Goal: Task Accomplishment & Management: Complete application form

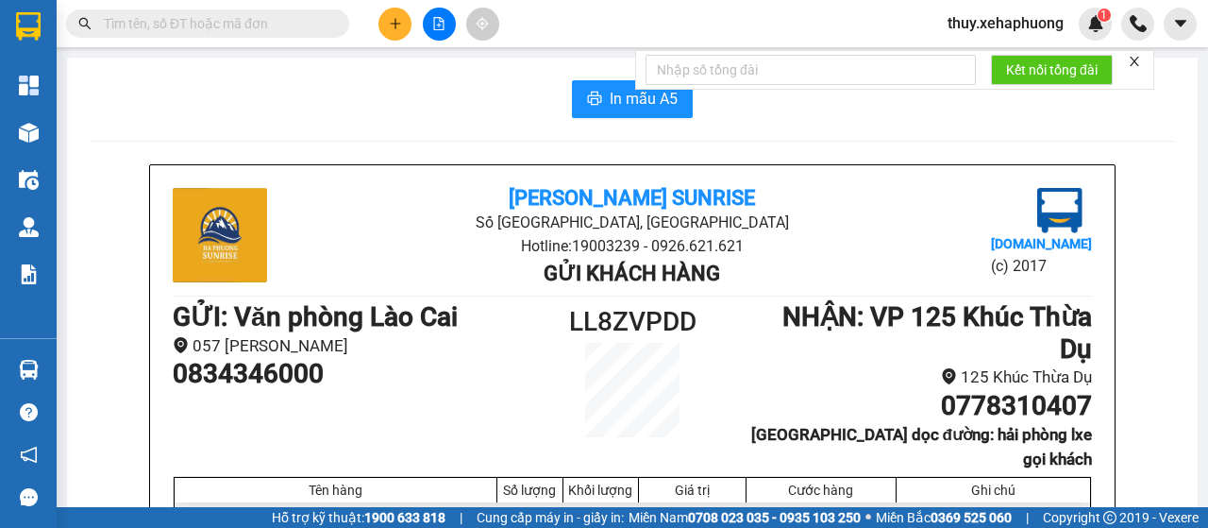
click at [395, 22] on icon "plus" at bounding box center [394, 23] width 1 height 10
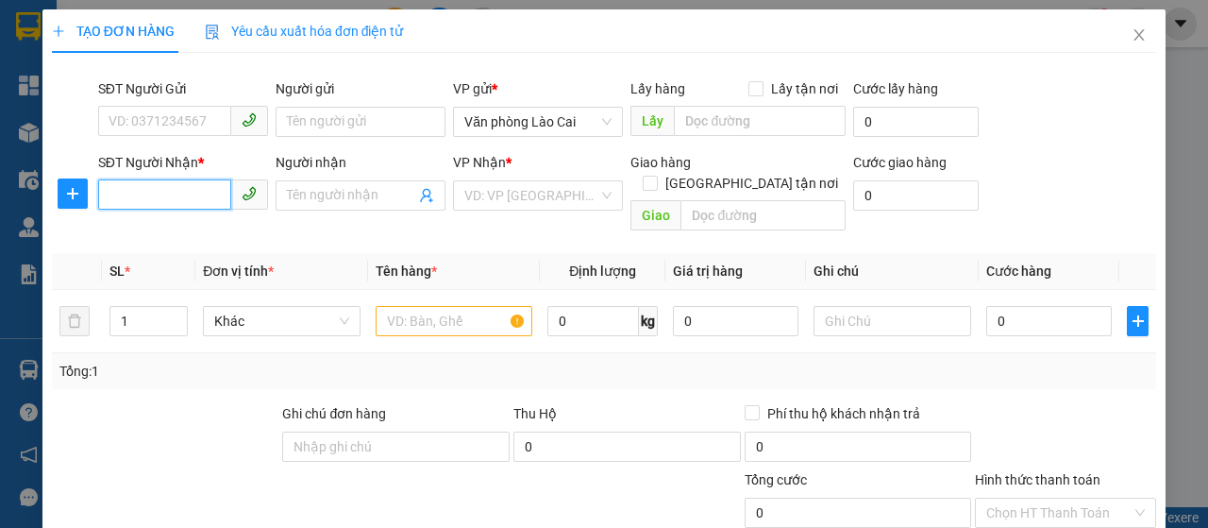
click at [180, 189] on input "SĐT Người Nhận *" at bounding box center [164, 194] width 133 height 30
type input "0936696967"
click at [332, 192] on input "Người nhận" at bounding box center [351, 195] width 128 height 21
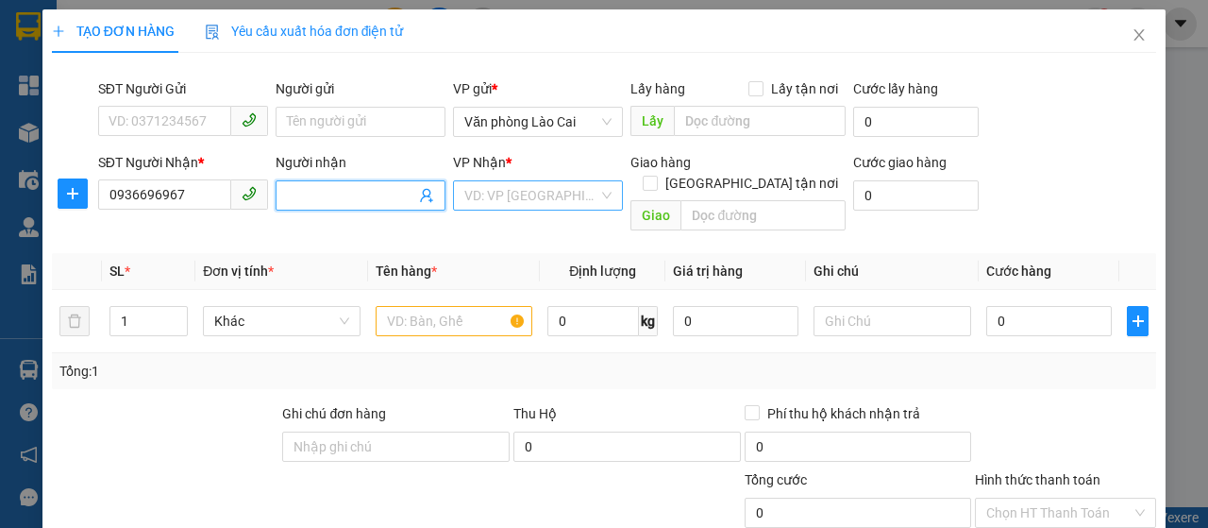
click at [492, 192] on input "search" at bounding box center [531, 195] width 134 height 28
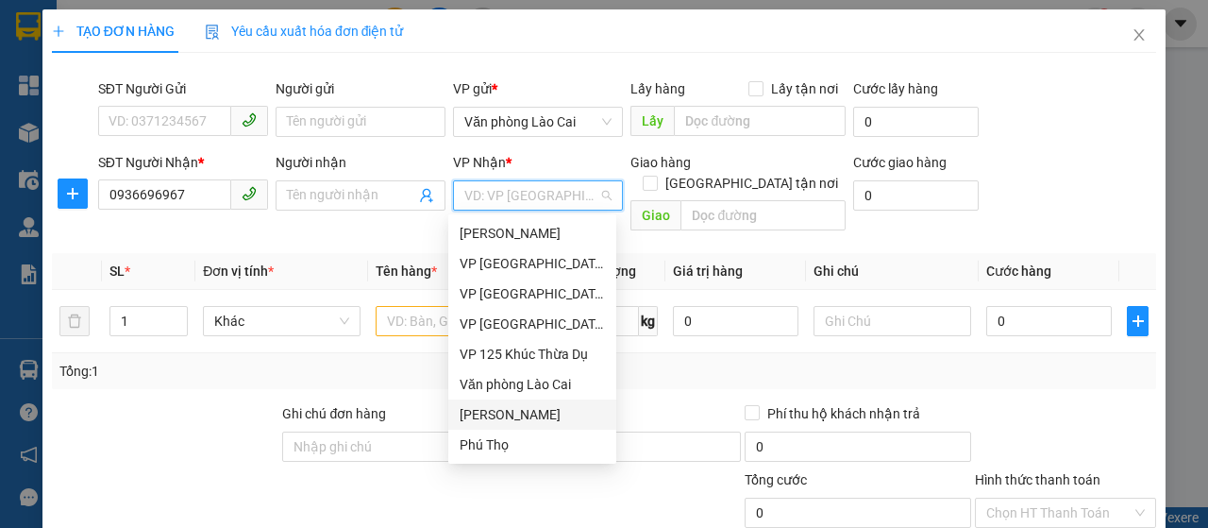
click at [478, 426] on div "[PERSON_NAME]" at bounding box center [532, 414] width 168 height 30
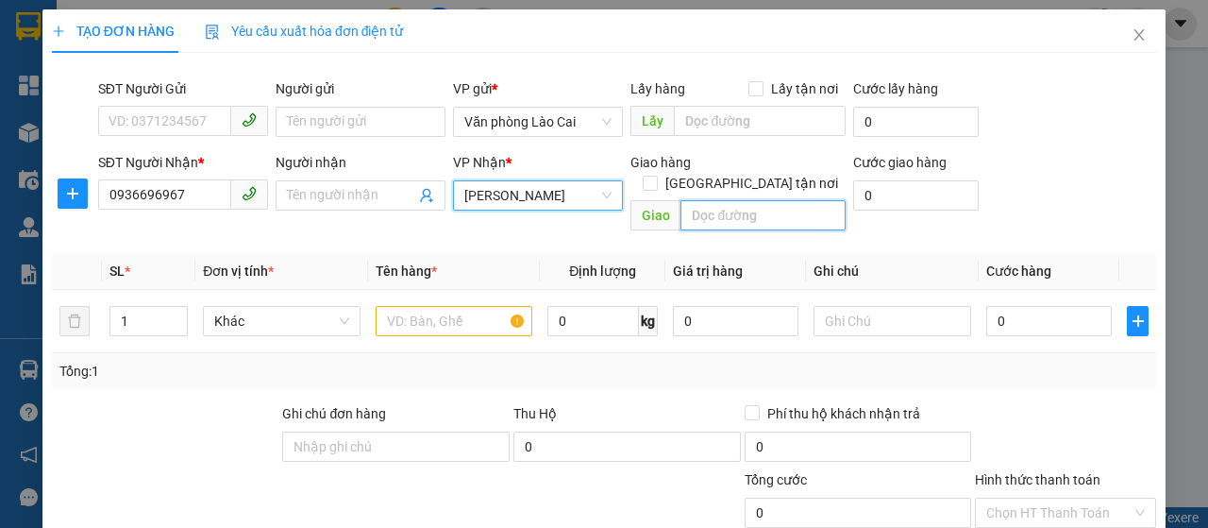
click at [691, 200] on input "text" at bounding box center [762, 215] width 164 height 30
type input "ngã 4 quán toan"
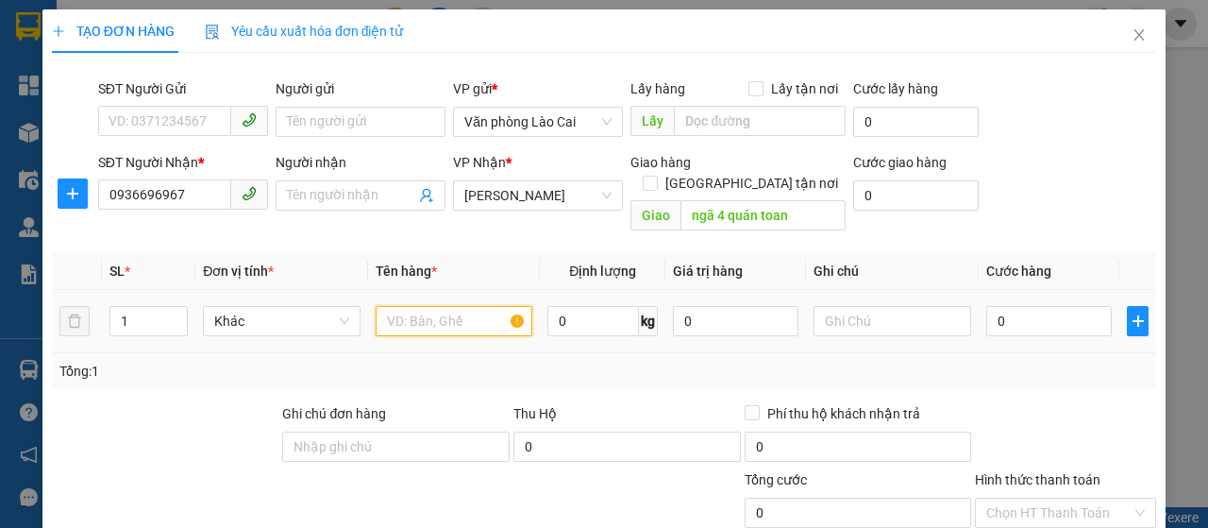
click at [453, 306] on input "text" at bounding box center [455, 321] width 158 height 30
type input "xốp"
click at [1000, 302] on div "0" at bounding box center [1049, 321] width 126 height 38
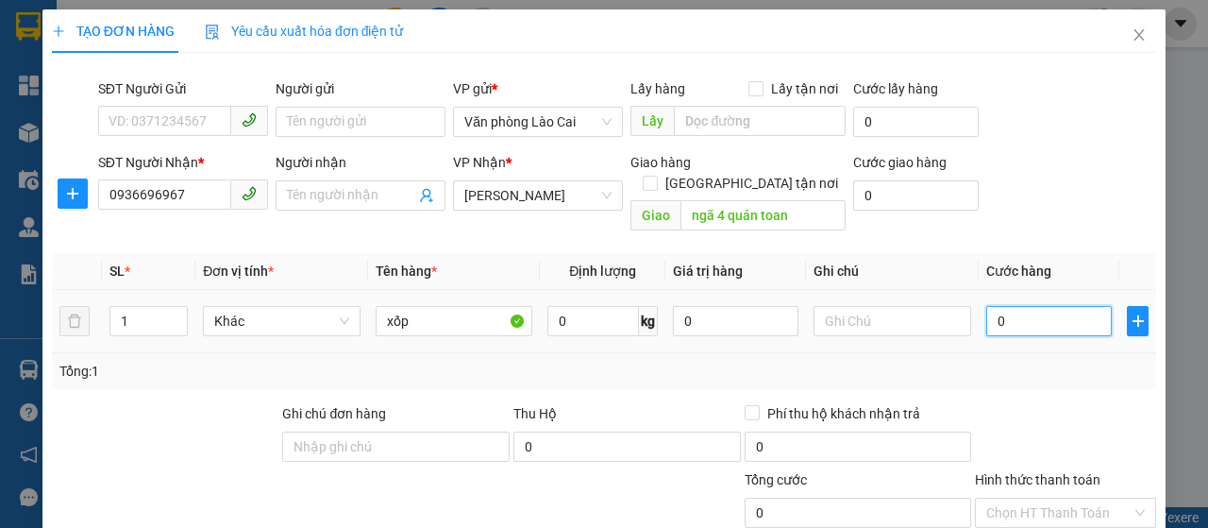
click at [1000, 306] on input "0" at bounding box center [1049, 321] width 126 height 30
type input "1"
type input "10"
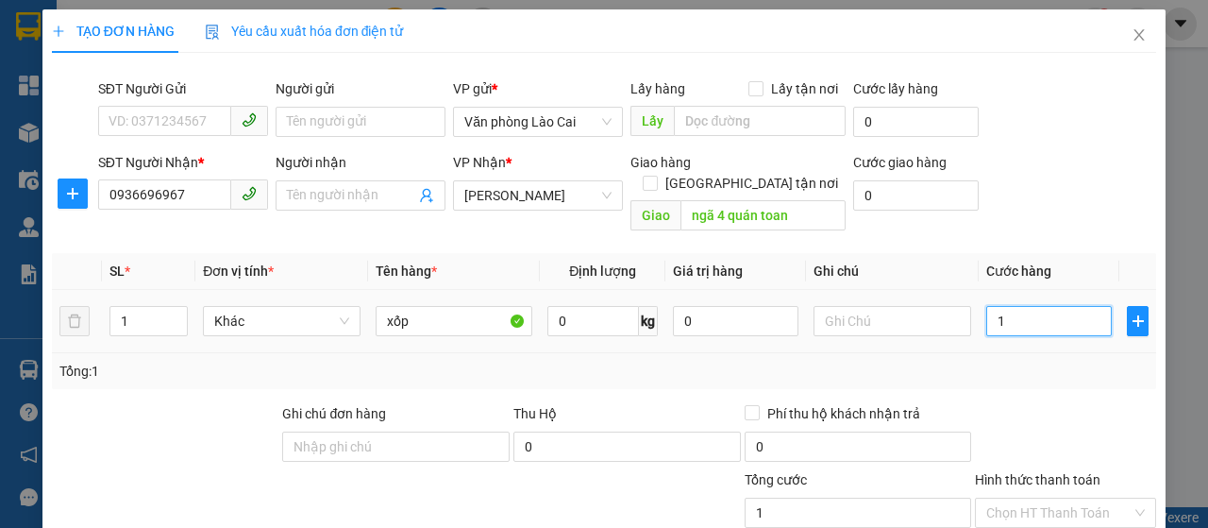
type input "10"
type input "100"
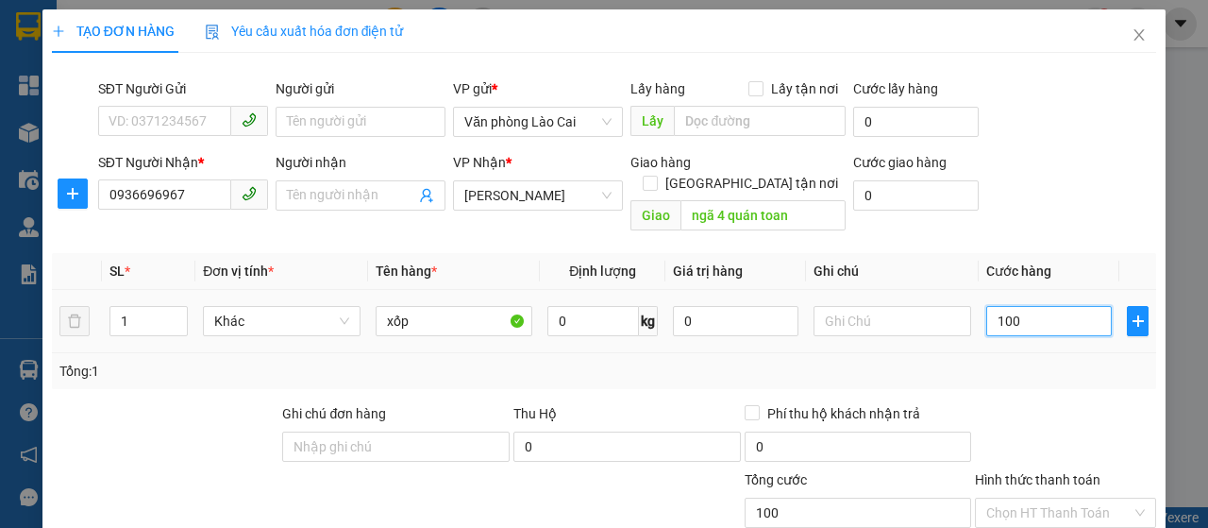
type input "1.000"
type input "10.000"
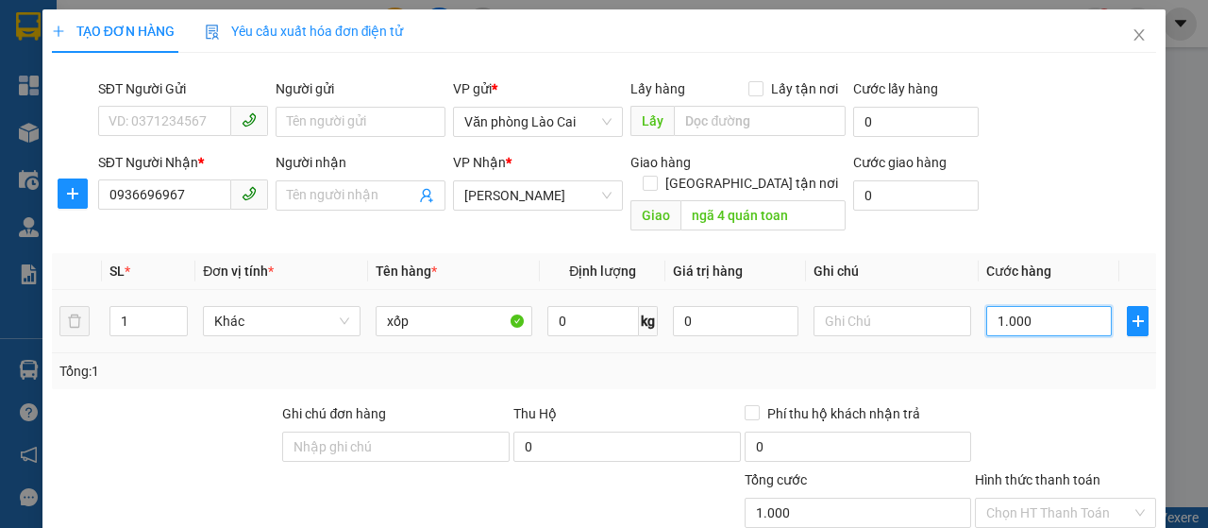
type input "10.000"
type input "100.000"
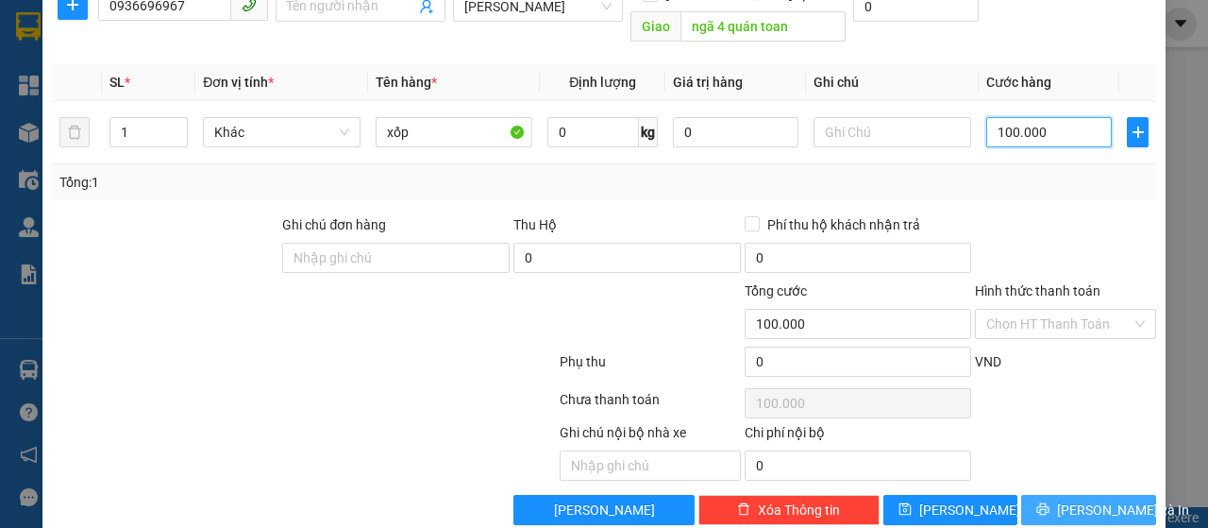
type input "100.000"
click at [1046, 502] on icon "printer" at bounding box center [1042, 508] width 13 height 13
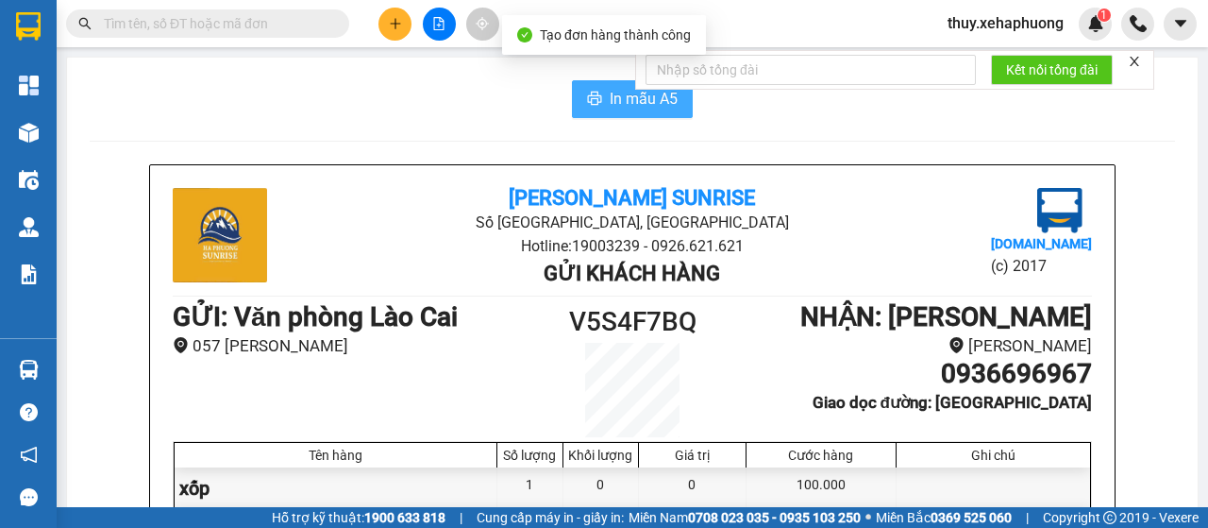
click at [594, 101] on icon "printer" at bounding box center [595, 98] width 14 height 13
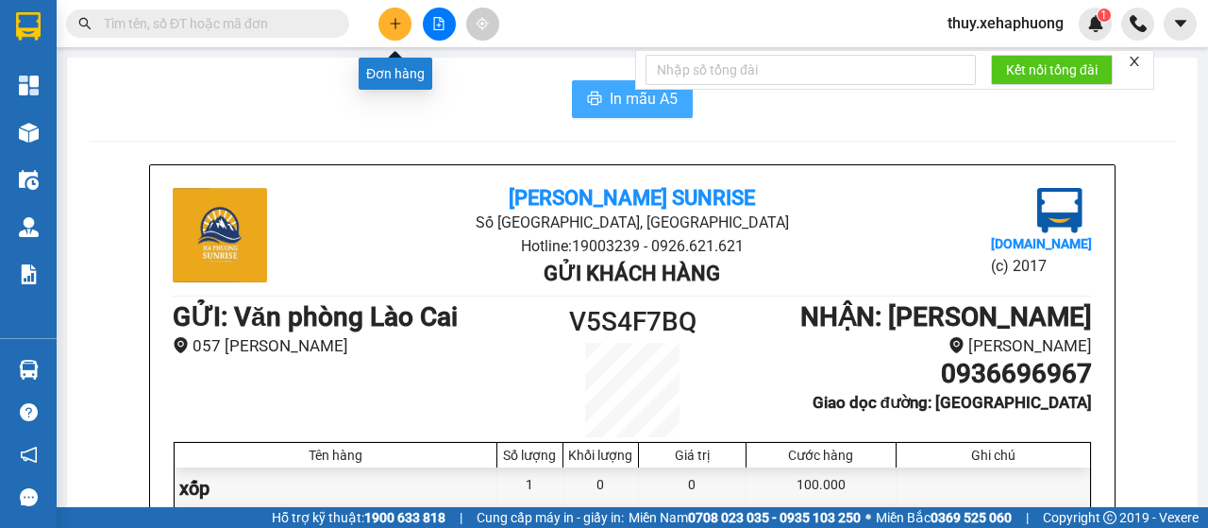
click at [397, 23] on icon "plus" at bounding box center [395, 23] width 10 height 1
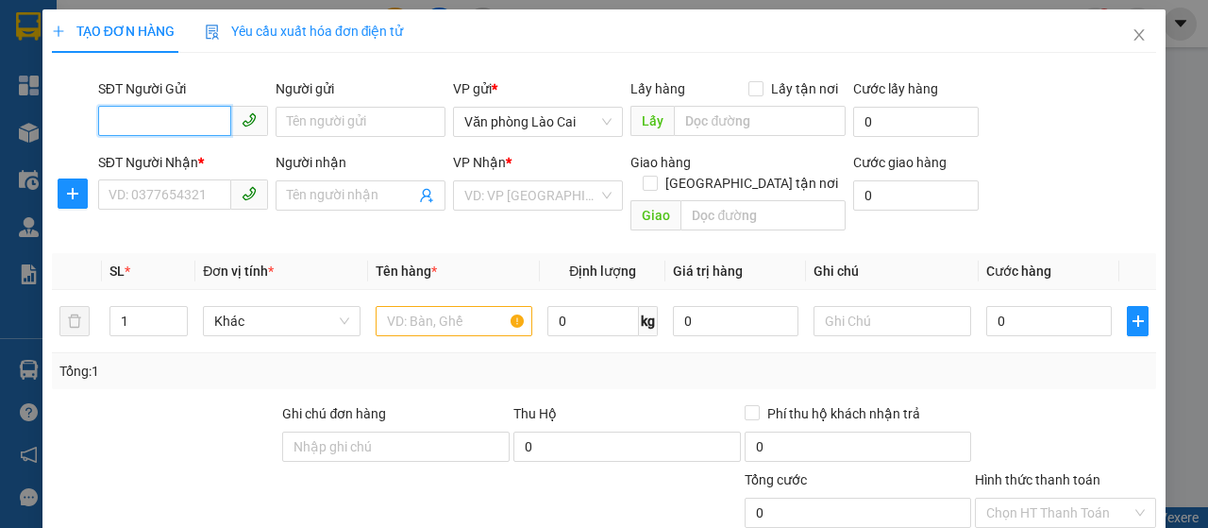
click at [213, 115] on input "SĐT Người Gửi" at bounding box center [164, 121] width 133 height 30
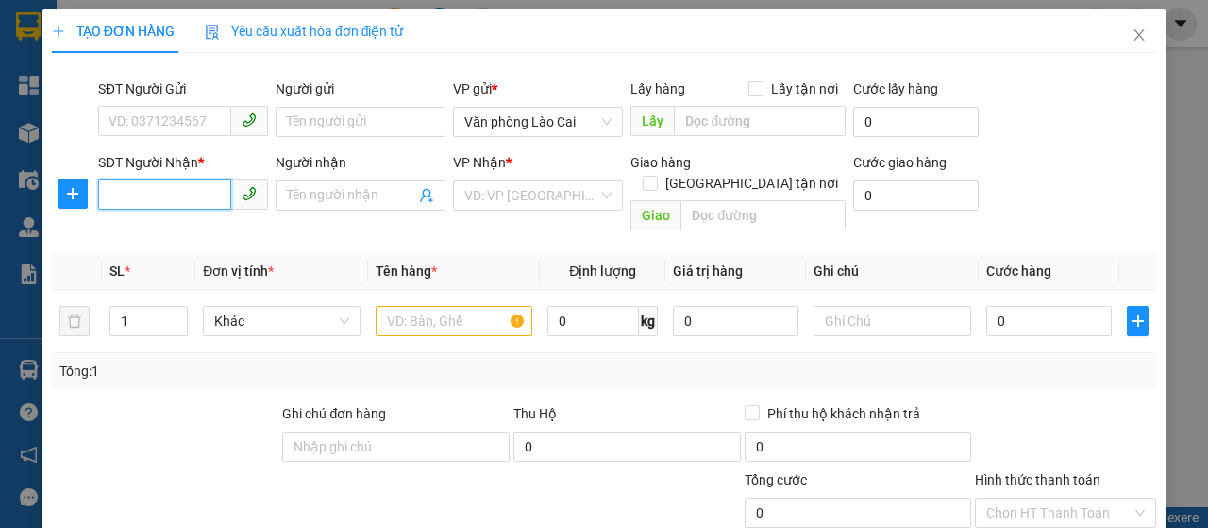
click at [192, 192] on input "SĐT Người Nhận *" at bounding box center [164, 194] width 133 height 30
type input "0848137988"
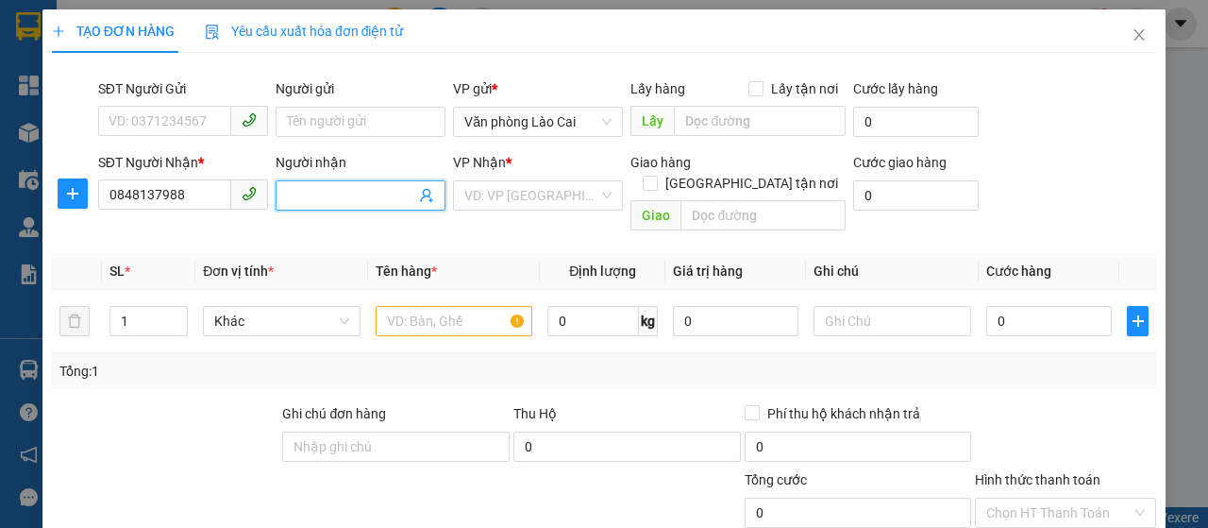
click at [337, 185] on input "Người nhận" at bounding box center [351, 195] width 128 height 21
click at [528, 194] on input "search" at bounding box center [531, 195] width 134 height 28
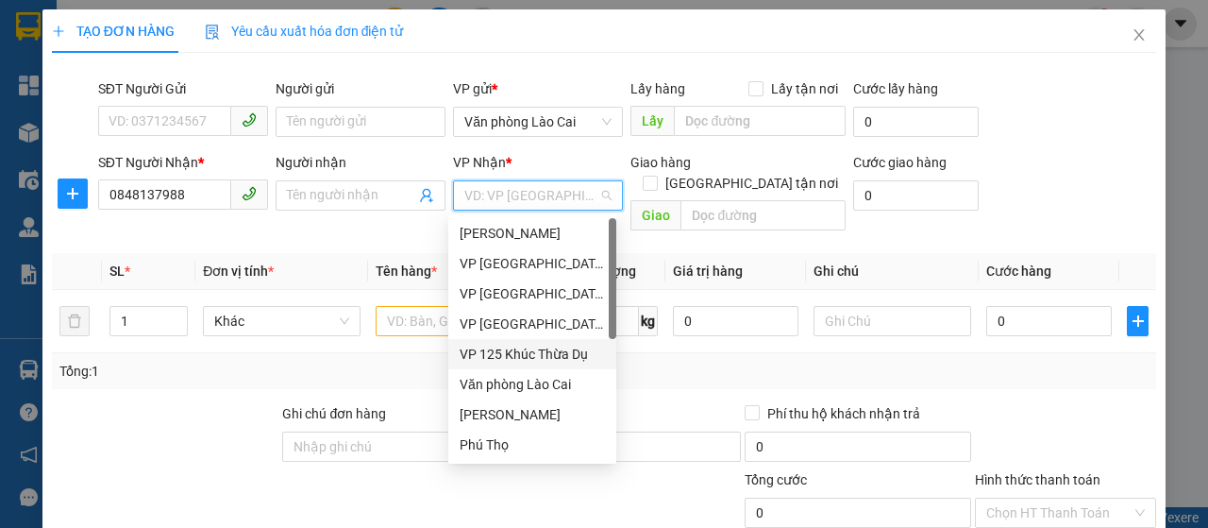
click at [502, 361] on div "VP 125 Khúc Thừa Dụ" at bounding box center [532, 354] width 145 height 21
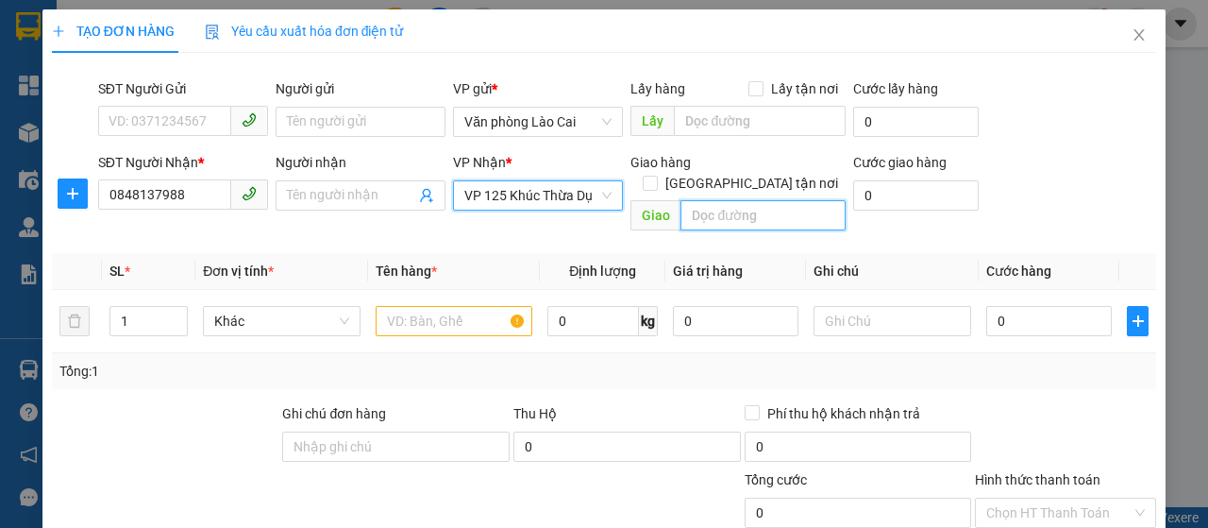
click at [705, 200] on input "text" at bounding box center [762, 215] width 164 height 30
type input "vĩnh niệm"
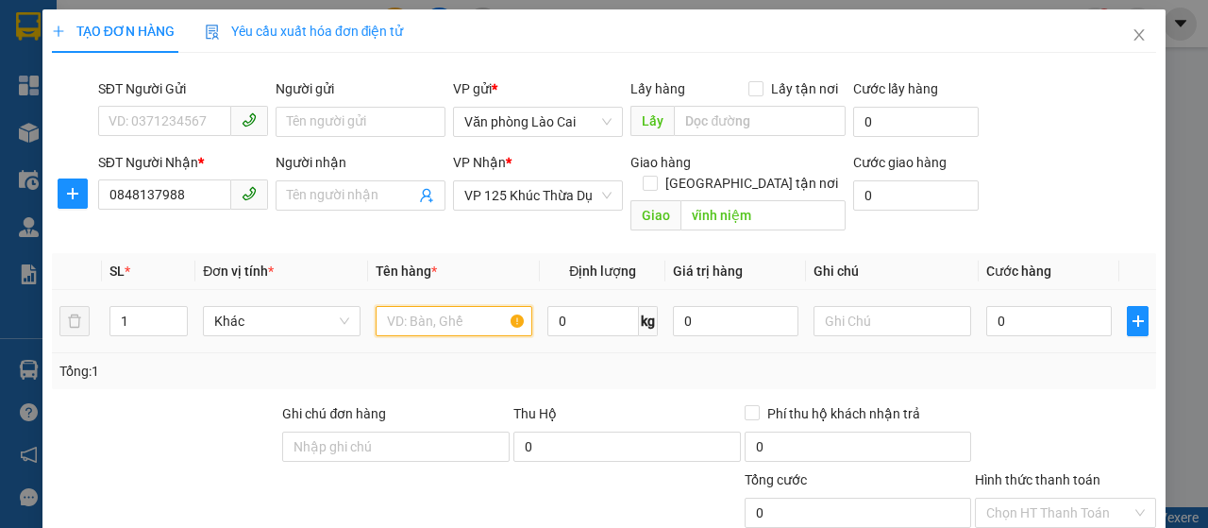
click at [387, 306] on input "text" at bounding box center [455, 321] width 158 height 30
type input "tải"
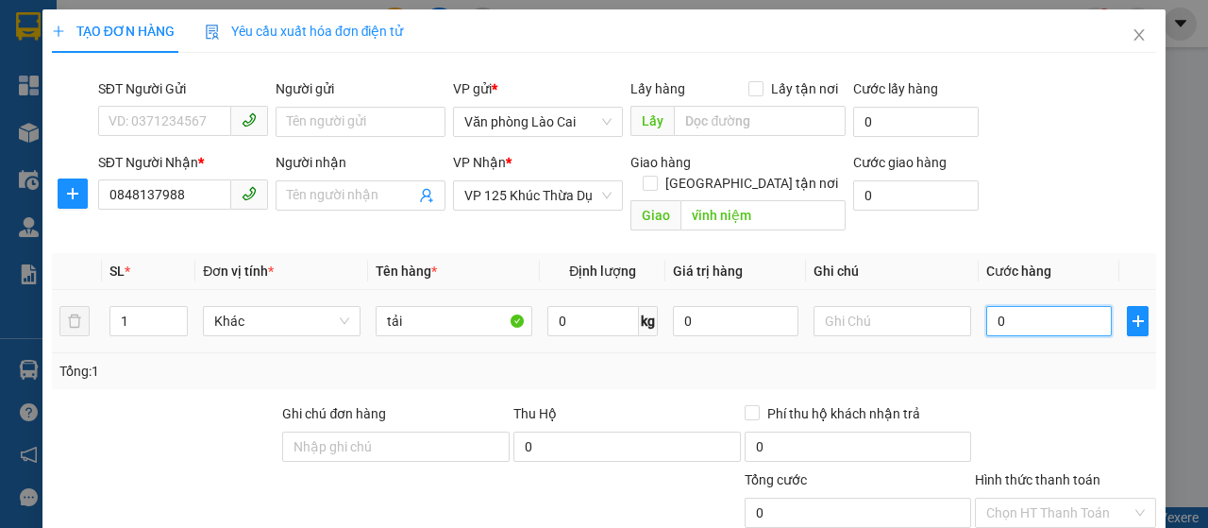
click at [988, 306] on input "0" at bounding box center [1049, 321] width 126 height 30
type input "1"
type input "10"
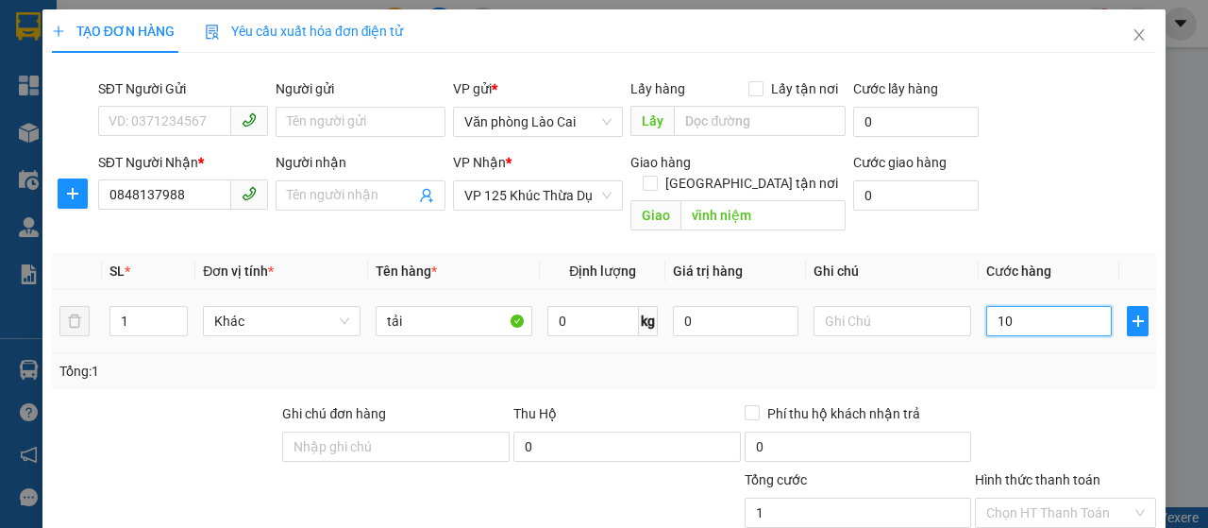
type input "10"
type input "100"
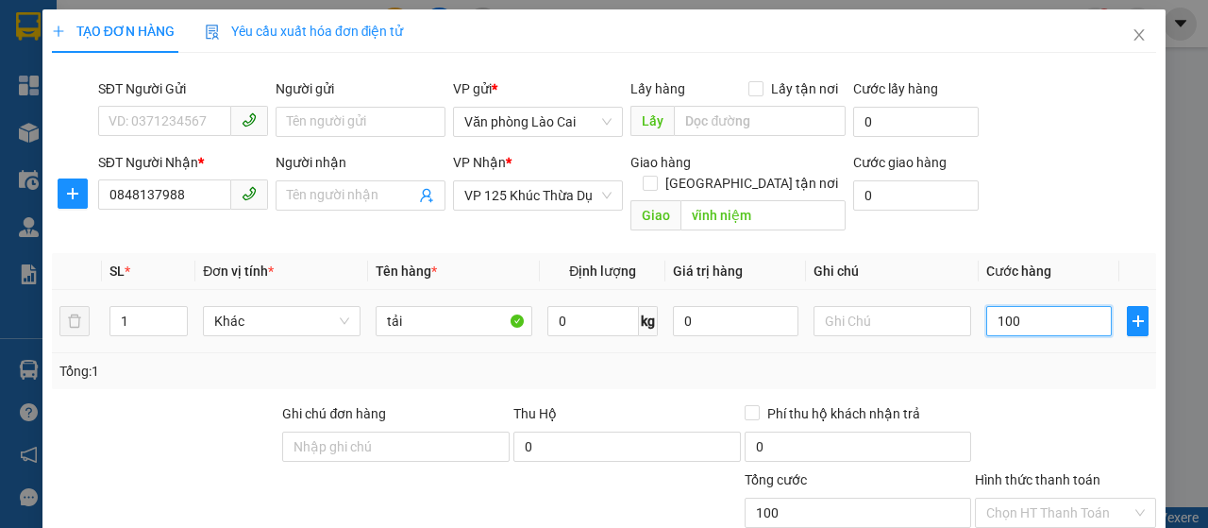
type input "1.000"
type input "10.000"
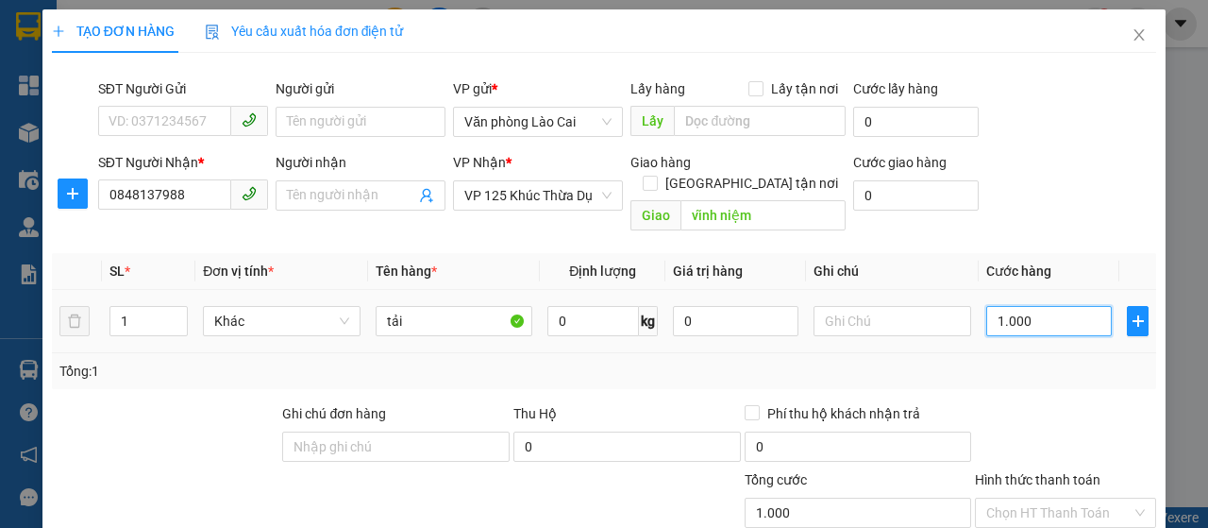
type input "10.000"
type input "100.000"
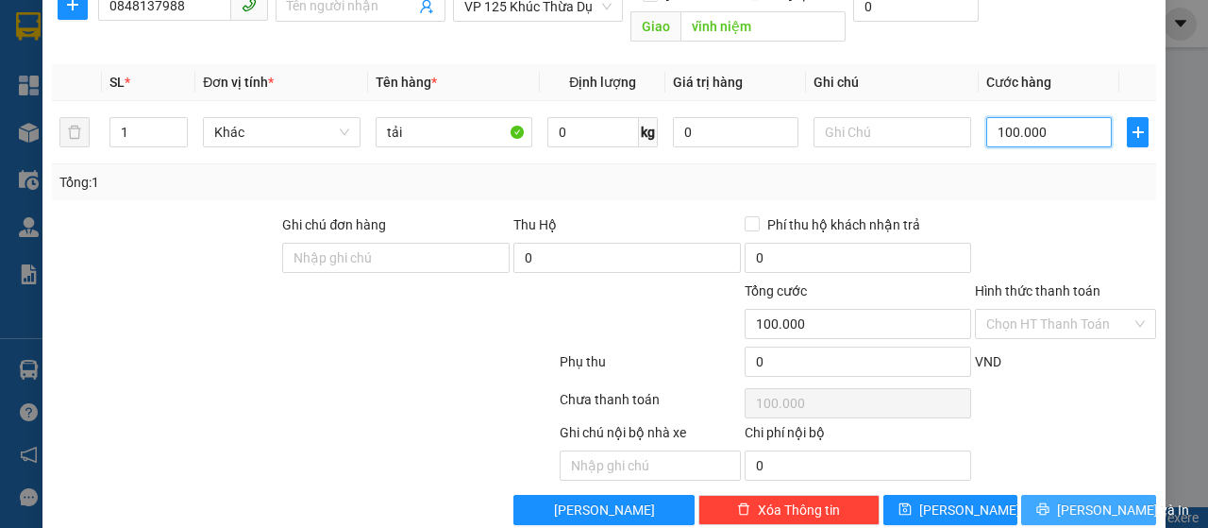
type input "100.000"
click at [1041, 502] on icon "printer" at bounding box center [1042, 508] width 13 height 13
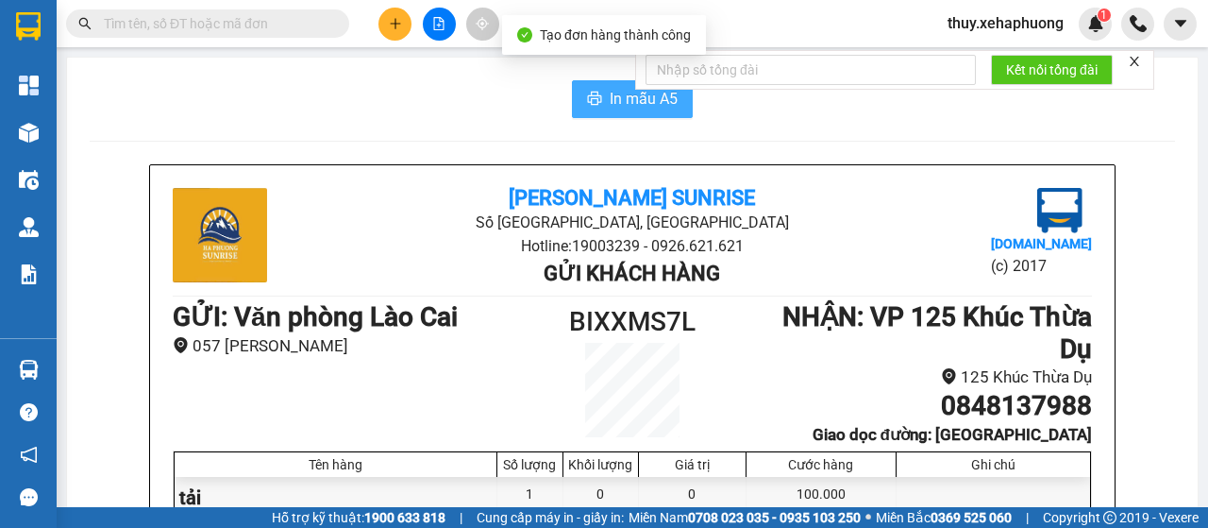
click at [601, 109] on button "In mẫu A5" at bounding box center [632, 99] width 121 height 38
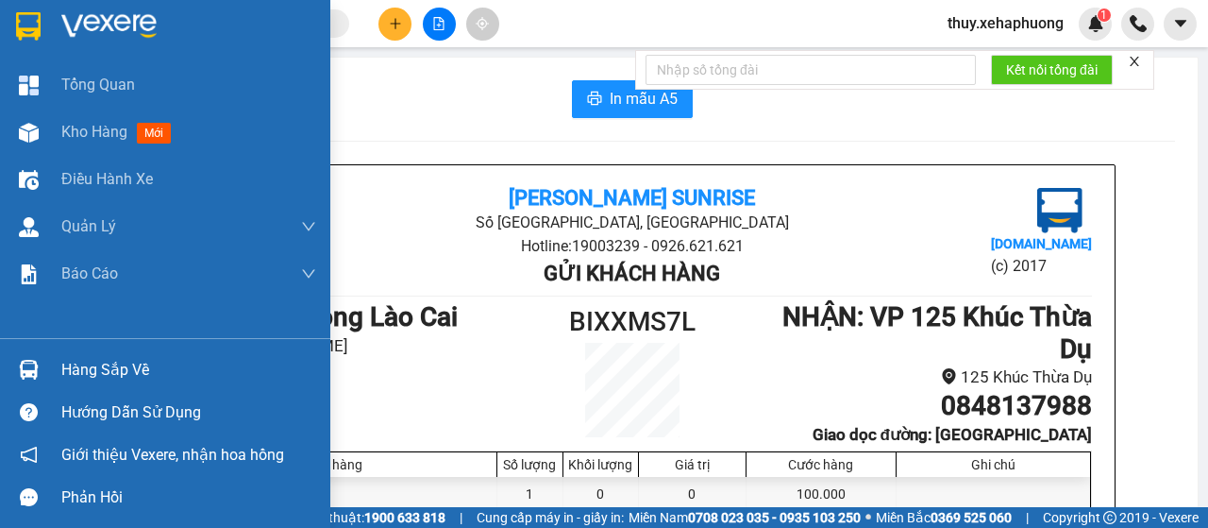
click at [26, 14] on img at bounding box center [28, 26] width 25 height 28
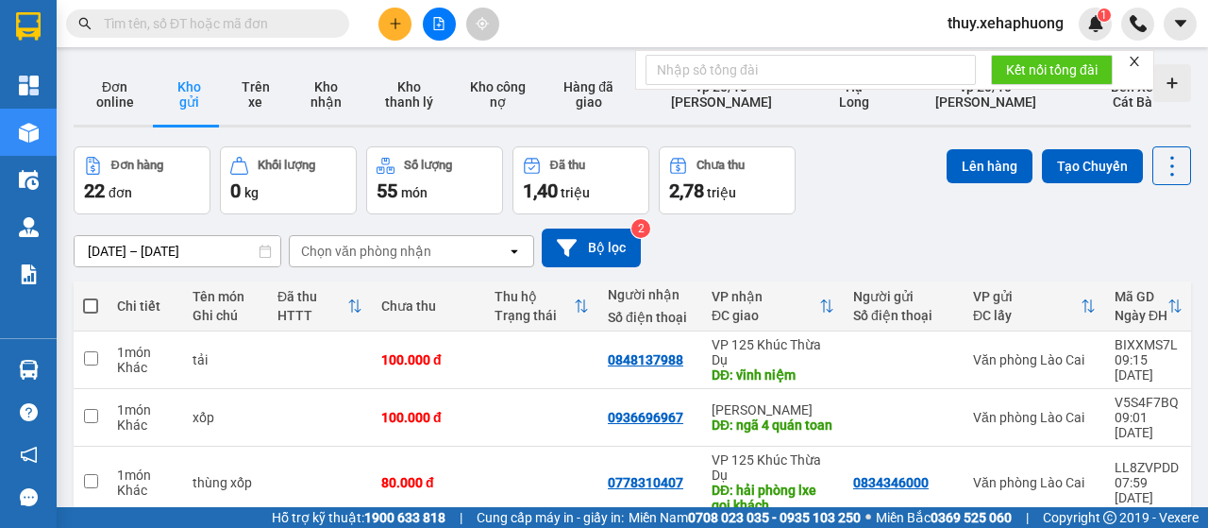
click at [118, 258] on div "ver 1.8.138 Đơn online Kho gửi Trên xe Kho nhận Kho thanh lý Kho công nợ Hàng đ…" at bounding box center [632, 523] width 1132 height 933
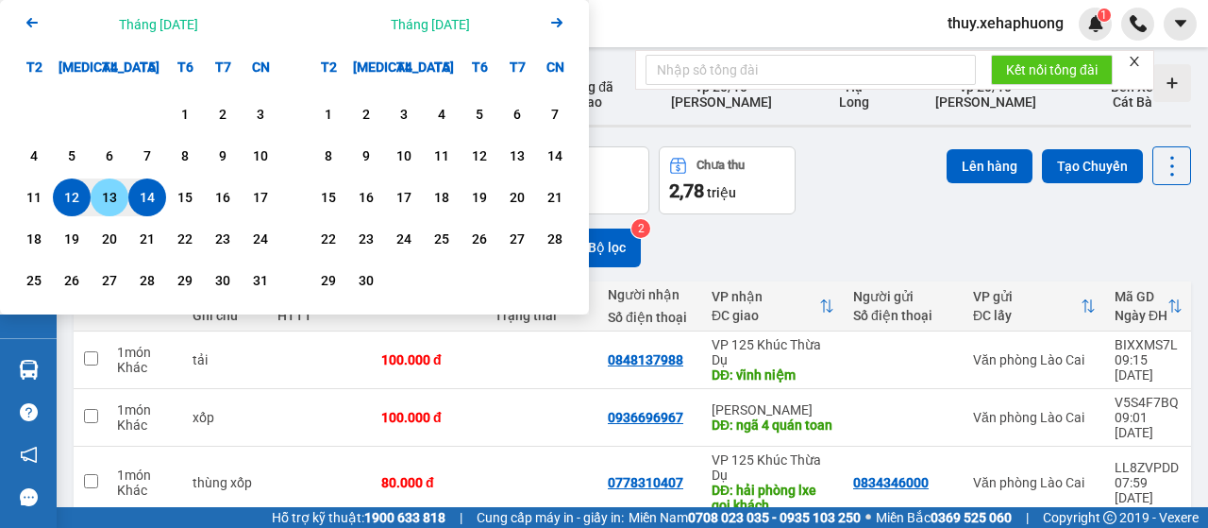
click at [110, 192] on div "13" at bounding box center [109, 197] width 26 height 23
type input "[DATE] – [DATE]"
